Goal: Task Accomplishment & Management: Use online tool/utility

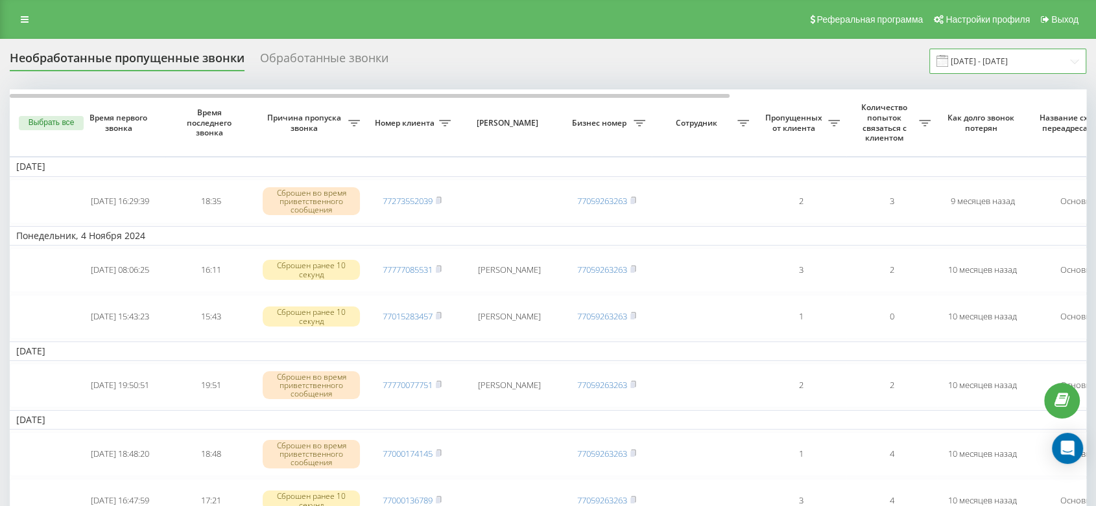
click at [985, 52] on input "[DATE] - [DATE]" at bounding box center [1007, 61] width 157 height 25
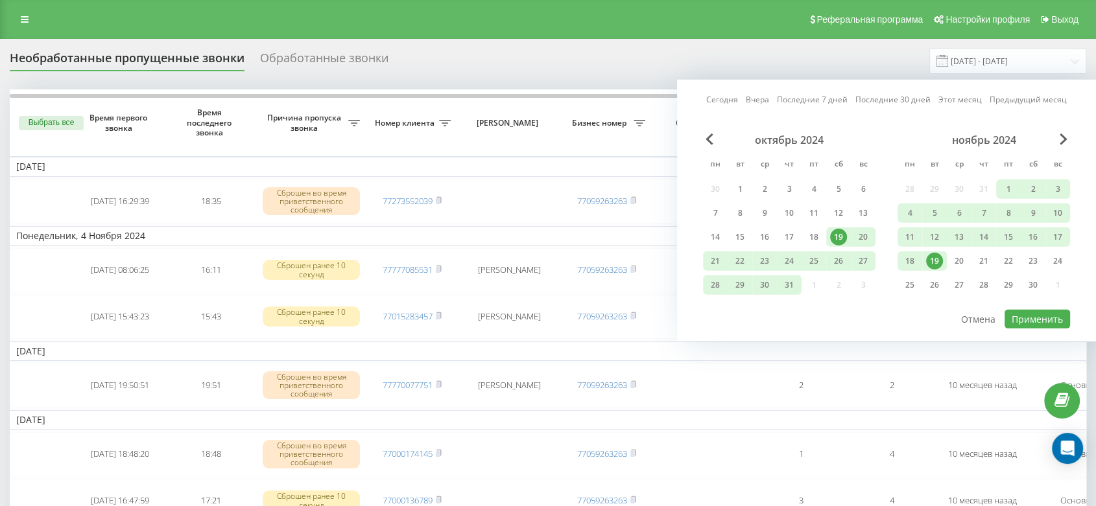
drag, startPoint x: 971, startPoint y: 97, endPoint x: 971, endPoint y: 134, distance: 37.0
click at [970, 97] on link "Этот месяц" at bounding box center [959, 99] width 43 height 12
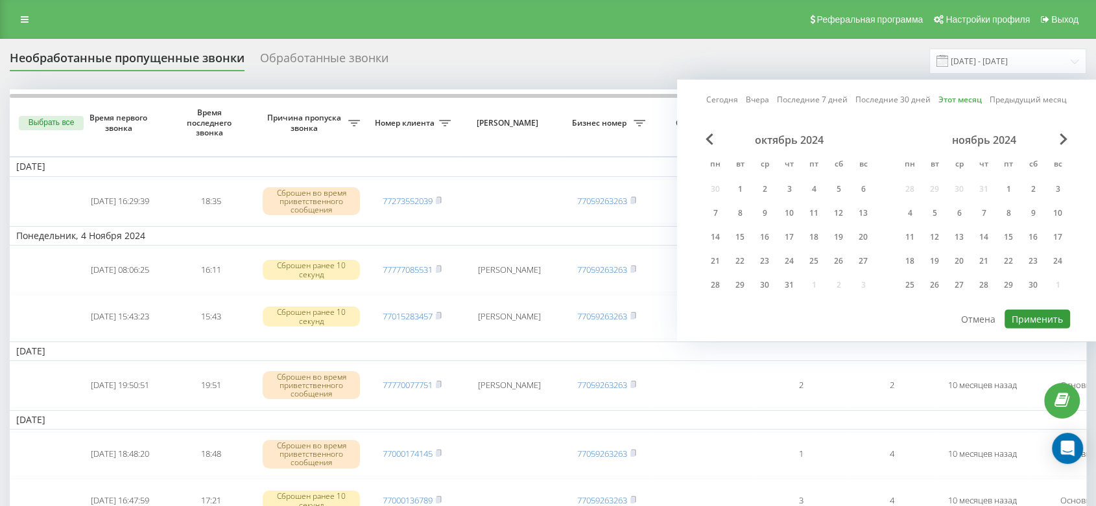
click at [985, 317] on button "Применить" at bounding box center [1036, 319] width 65 height 19
type input "[DATE] - [DATE]"
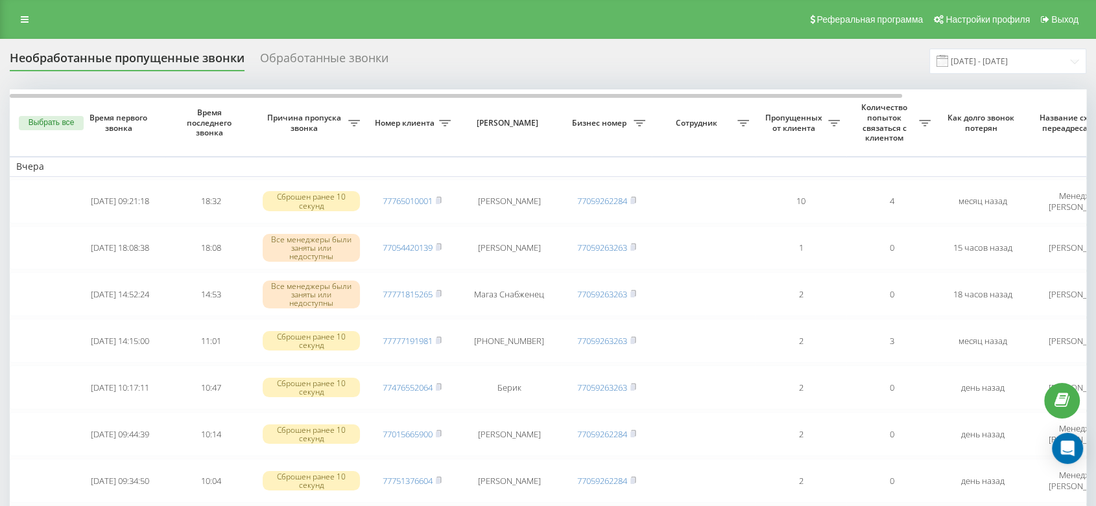
click at [547, 69] on div "Необработанные пропущенные звонки Обработанные звонки [DATE] - [DATE]" at bounding box center [548, 61] width 1076 height 25
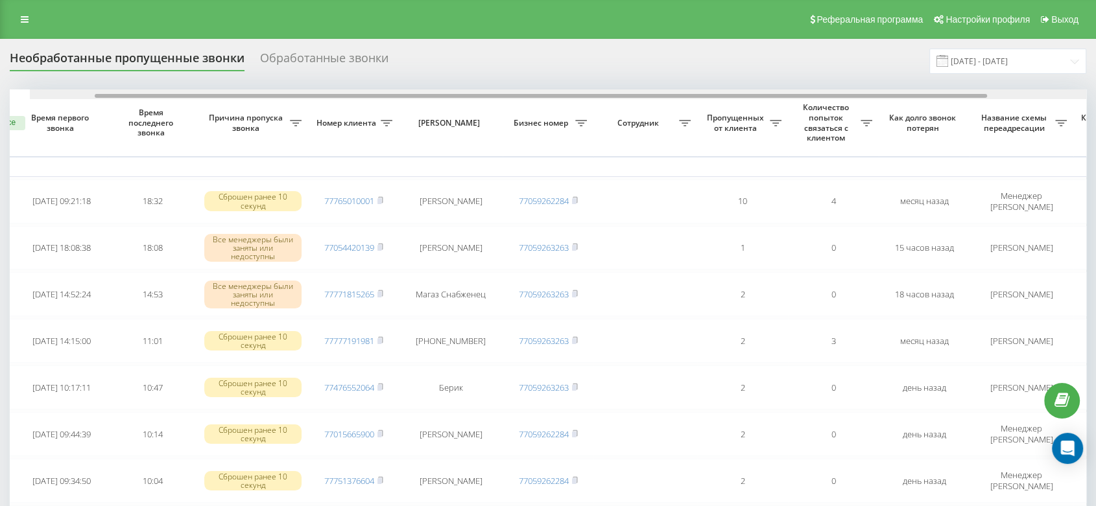
scroll to position [0, 220]
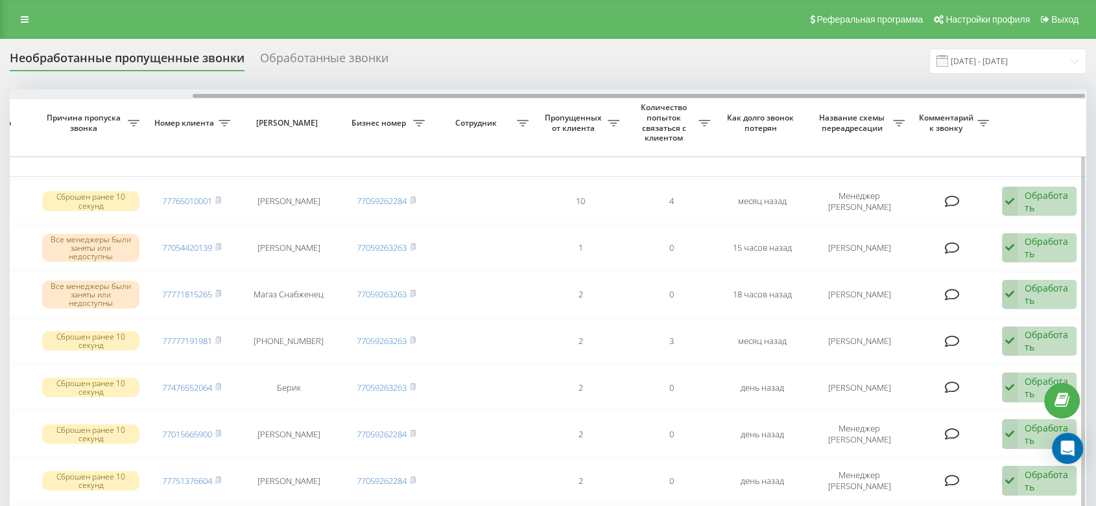
drag, startPoint x: 593, startPoint y: 95, endPoint x: 867, endPoint y: 125, distance: 276.6
click at [851, 95] on div at bounding box center [639, 96] width 892 height 4
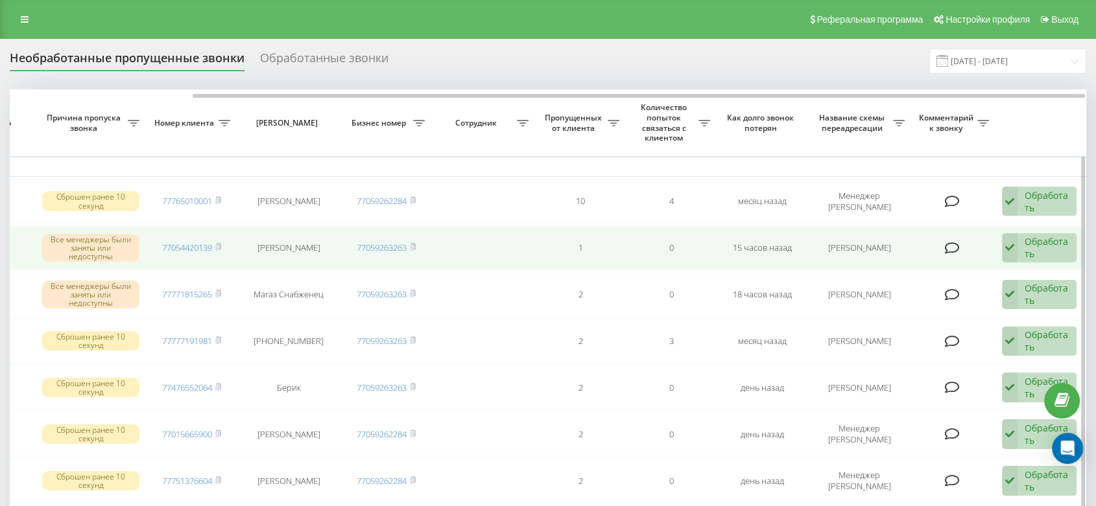
click at [985, 251] on div "Обработать" at bounding box center [1046, 247] width 45 height 25
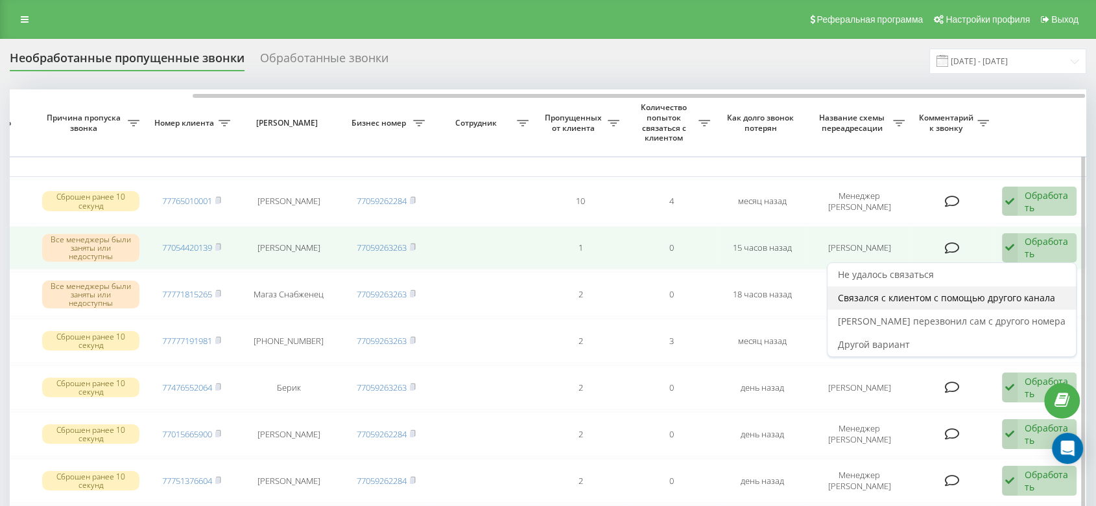
click at [939, 300] on span "Связался с клиентом с помощью другого канала" at bounding box center [946, 298] width 217 height 12
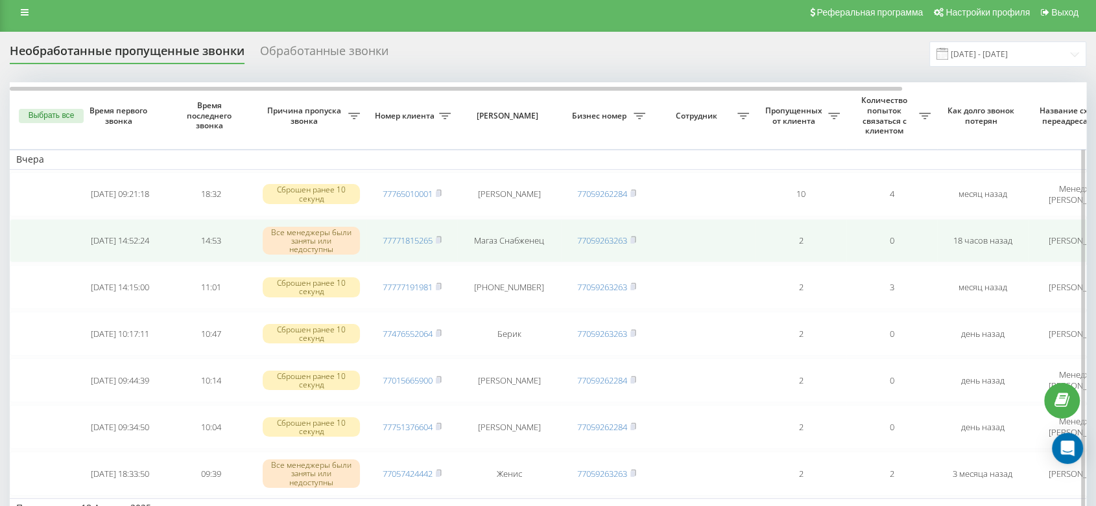
scroll to position [0, 0]
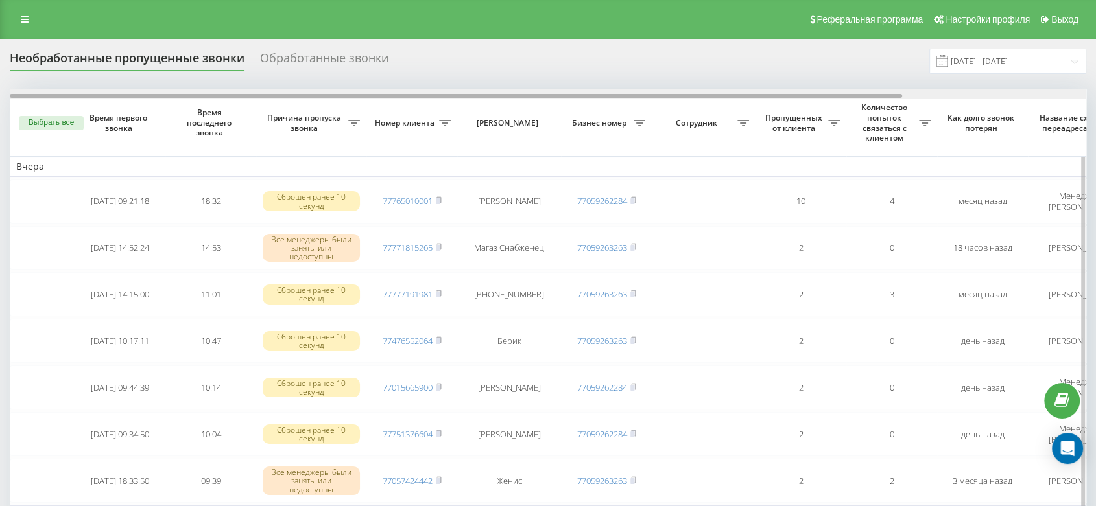
drag, startPoint x: 335, startPoint y: 94, endPoint x: 304, endPoint y: 91, distance: 30.6
click at [308, 92] on div at bounding box center [548, 94] width 1076 height 10
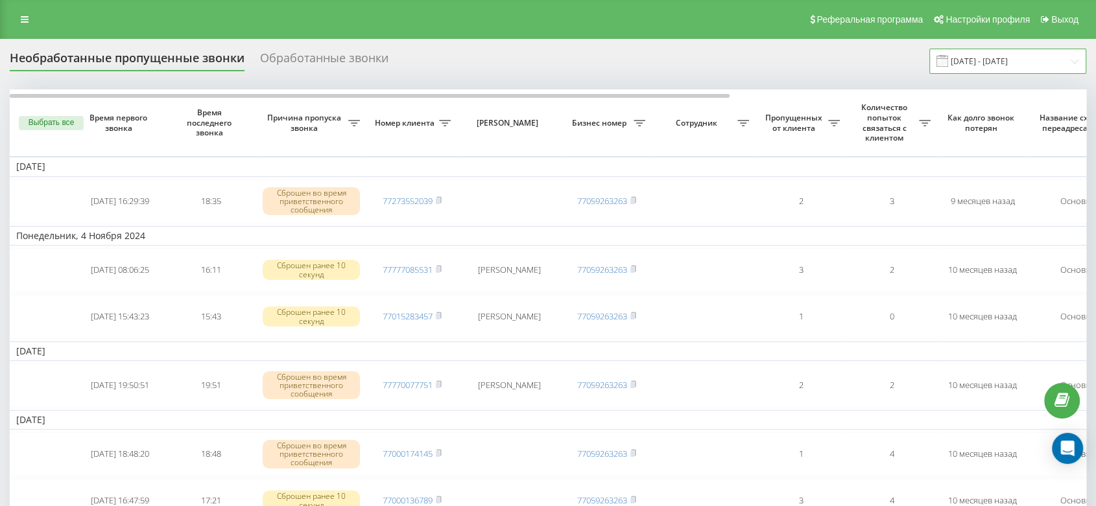
click at [985, 64] on input "[DATE] - [DATE]" at bounding box center [1007, 61] width 157 height 25
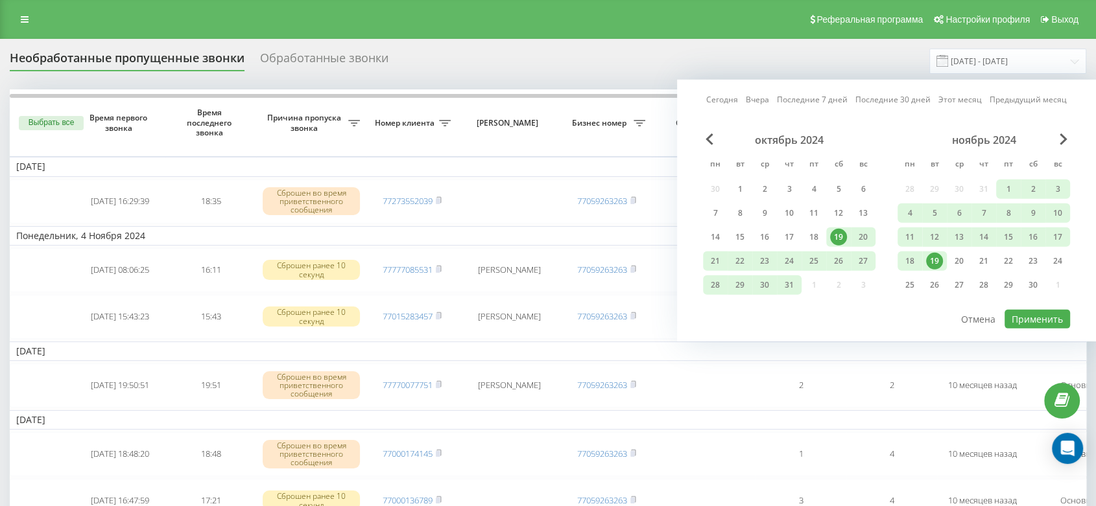
click at [963, 100] on link "Этот месяц" at bounding box center [959, 99] width 43 height 12
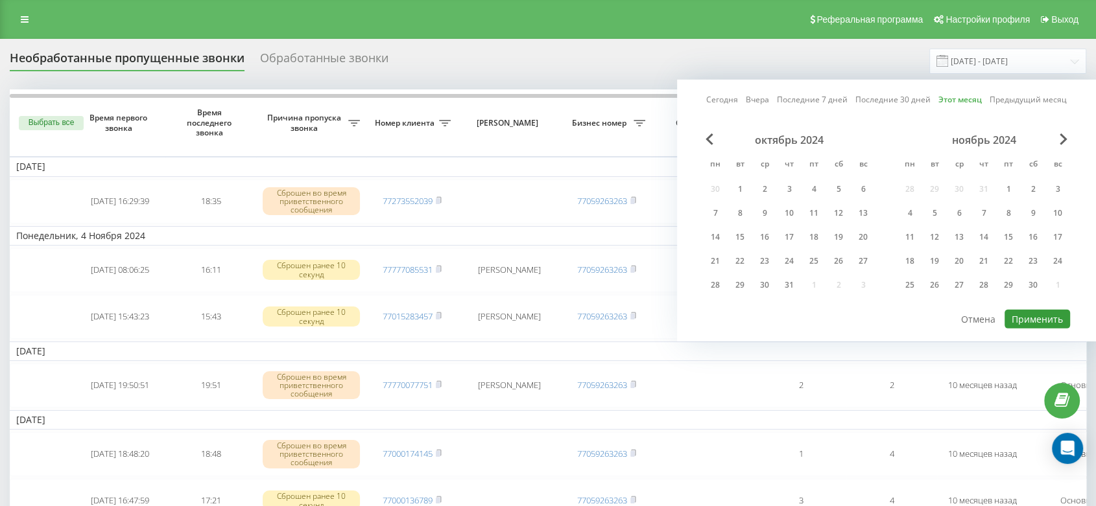
click at [985, 318] on button "Применить" at bounding box center [1036, 319] width 65 height 19
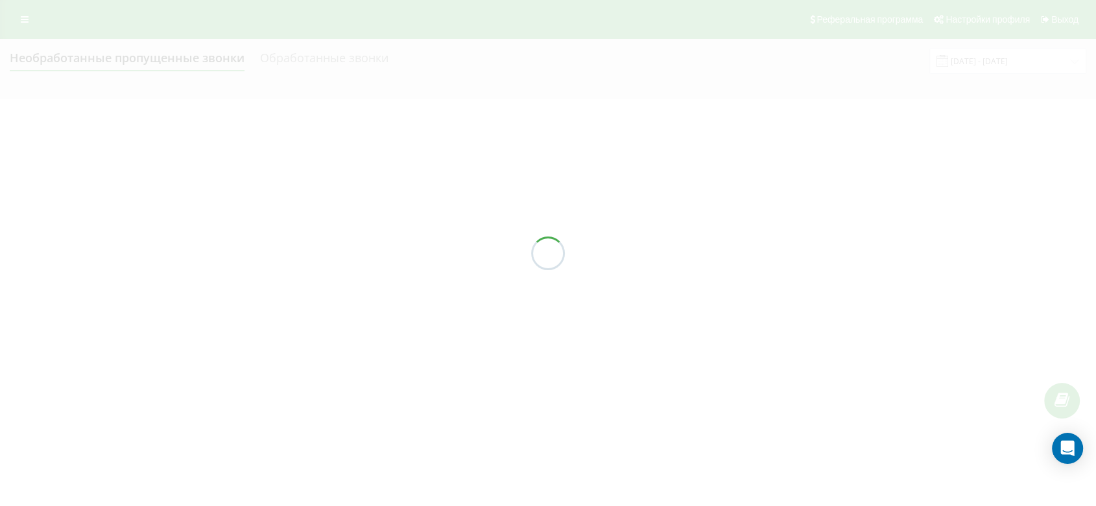
type input "[DATE] - [DATE]"
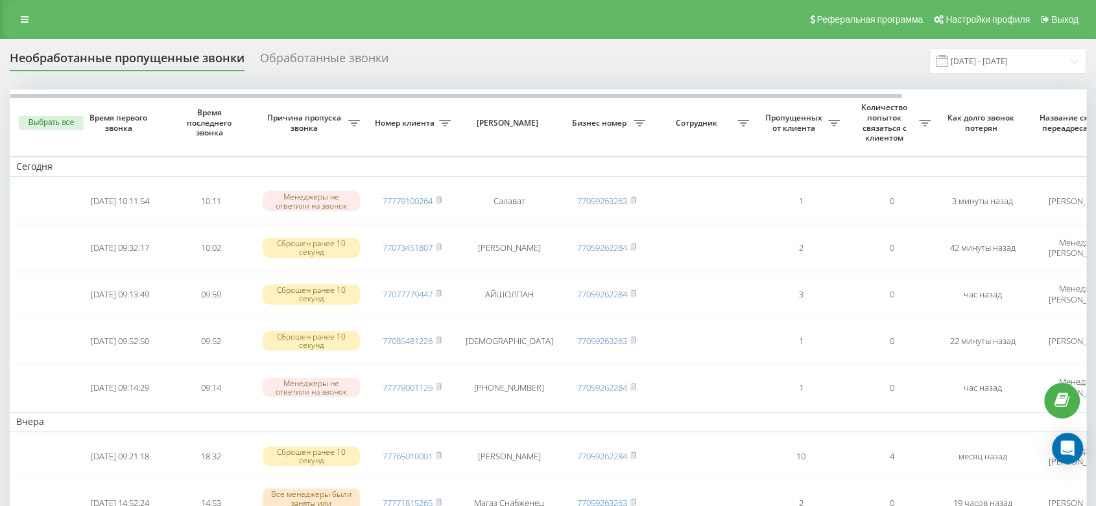
click at [478, 62] on div "Необработанные пропущенные звонки Обработанные звонки [DATE] - [DATE]" at bounding box center [548, 61] width 1076 height 25
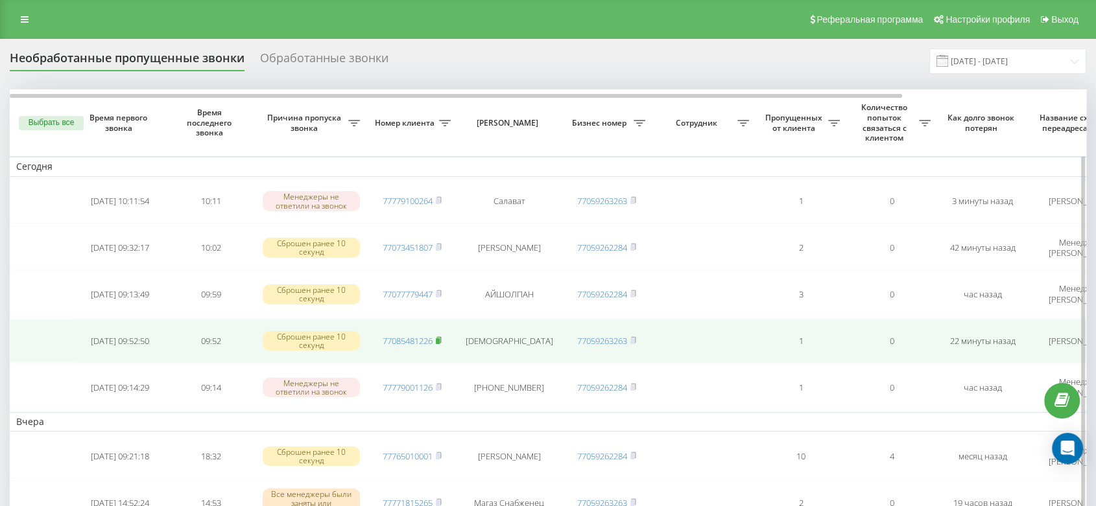
click at [439, 339] on rect at bounding box center [438, 341] width 4 height 6
